Goal: Navigation & Orientation: Find specific page/section

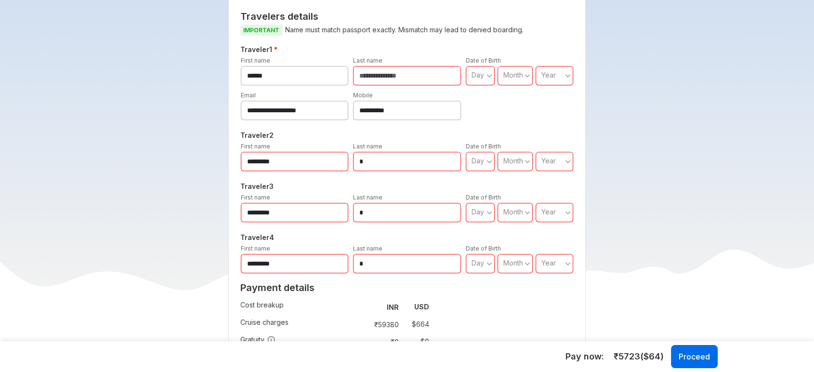
scroll to position [428, 0]
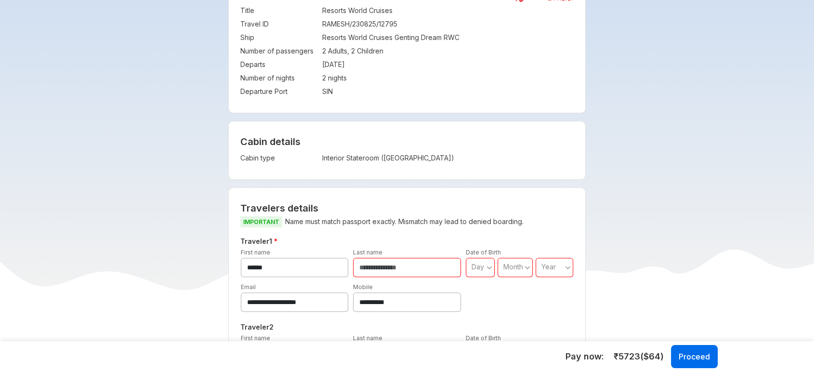
scroll to position [214, 0]
